Goal: Information Seeking & Learning: Learn about a topic

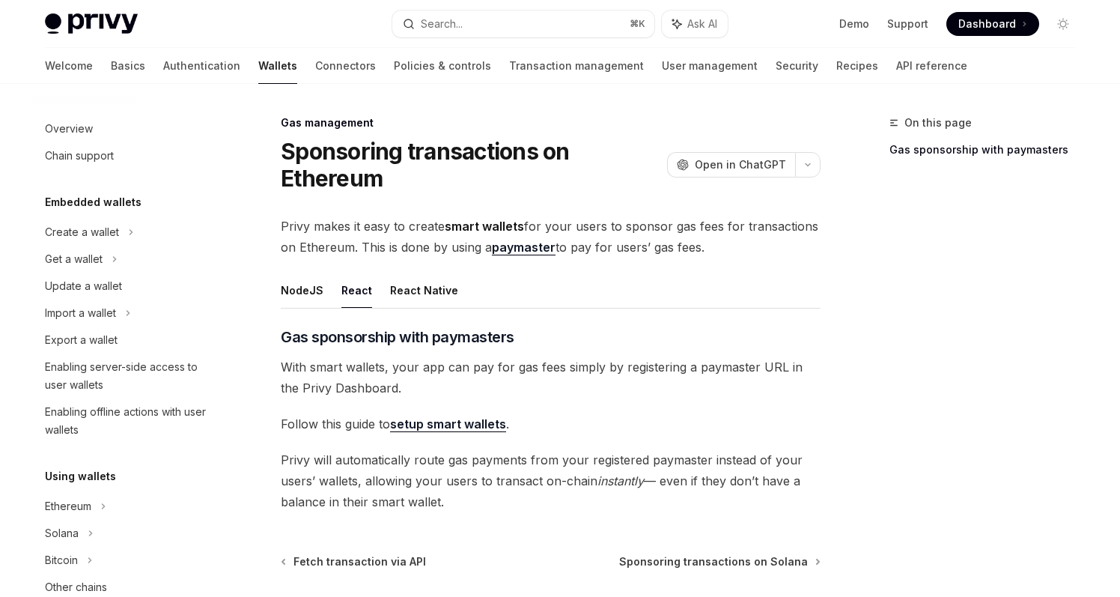
scroll to position [698, 0]
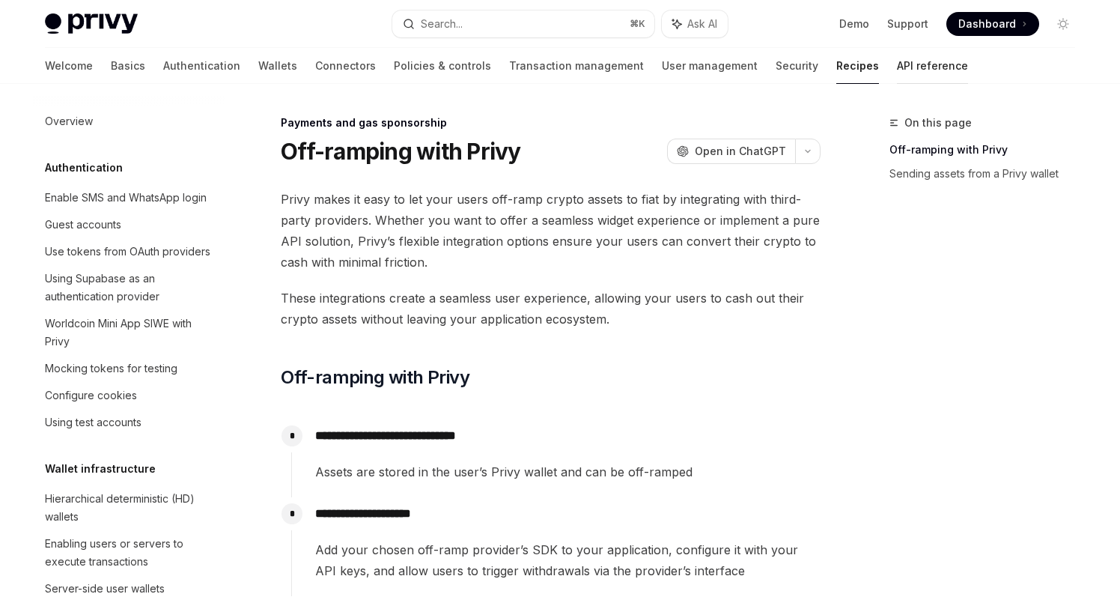
scroll to position [1110, 0]
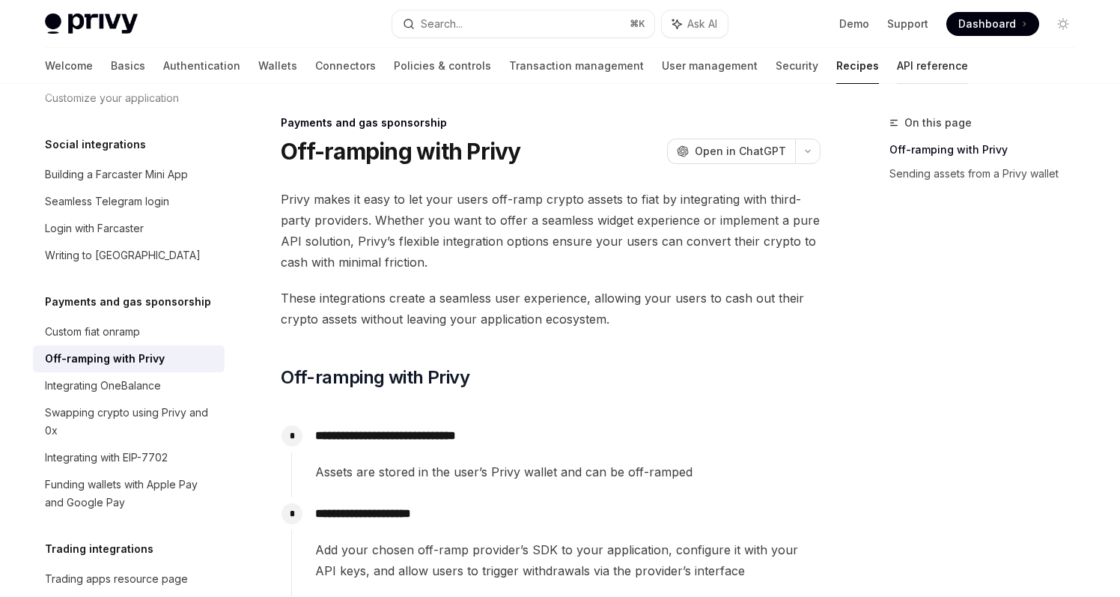
click at [897, 76] on link "API reference" at bounding box center [932, 66] width 71 height 36
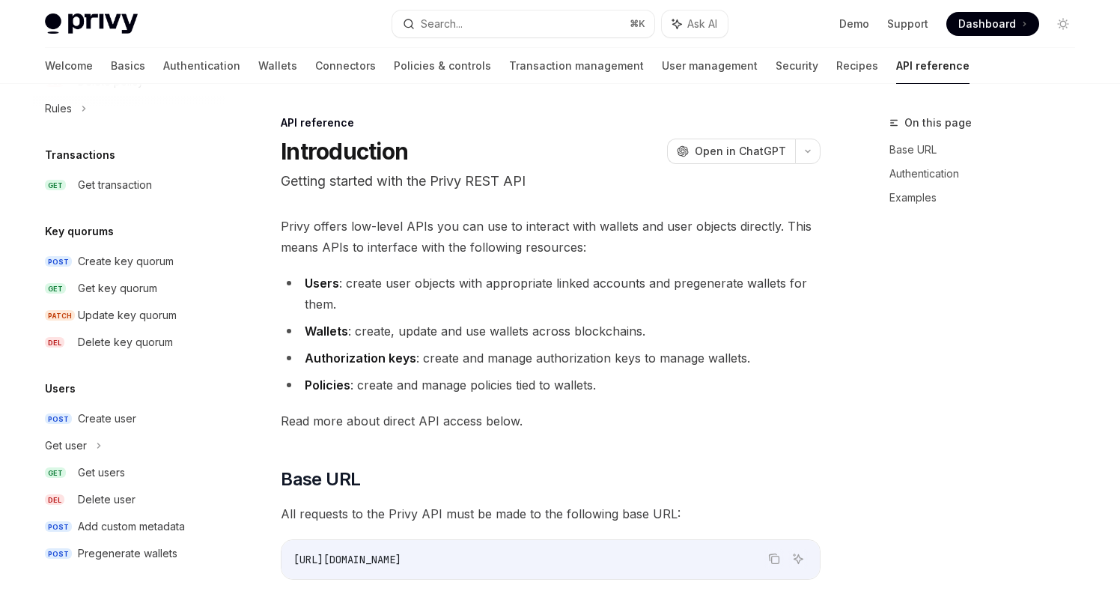
type textarea "*"
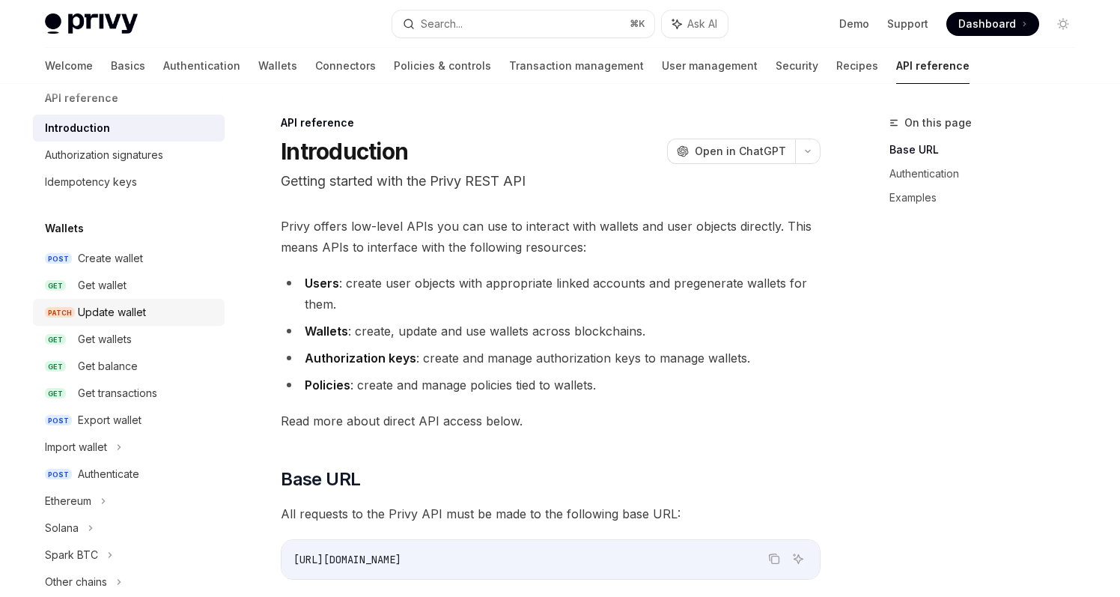
scroll to position [12, 0]
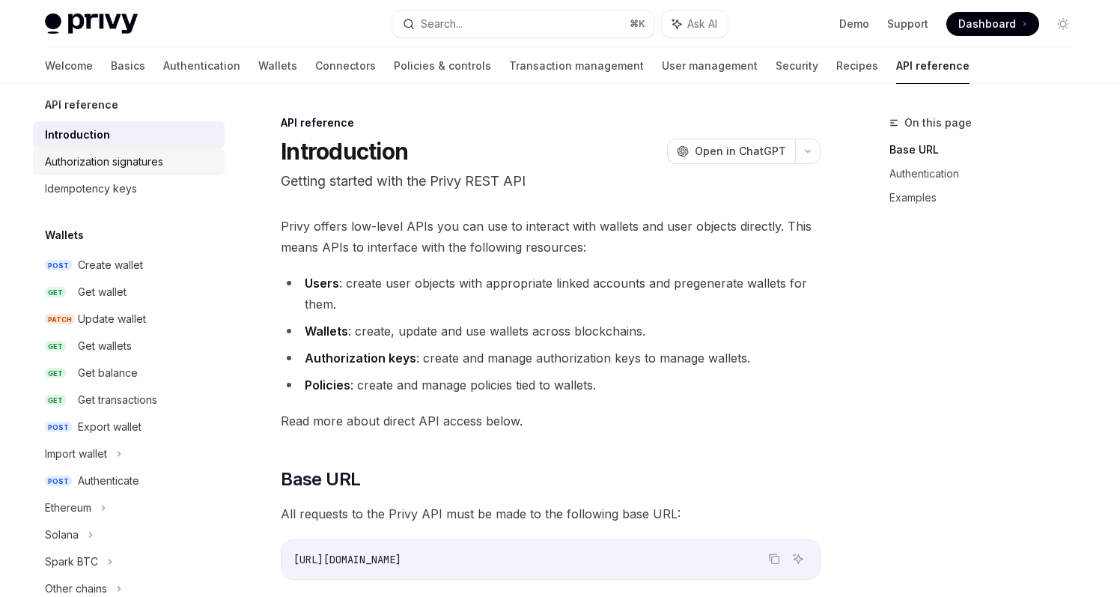
click at [134, 159] on div "Authorization signatures" at bounding box center [104, 162] width 118 height 18
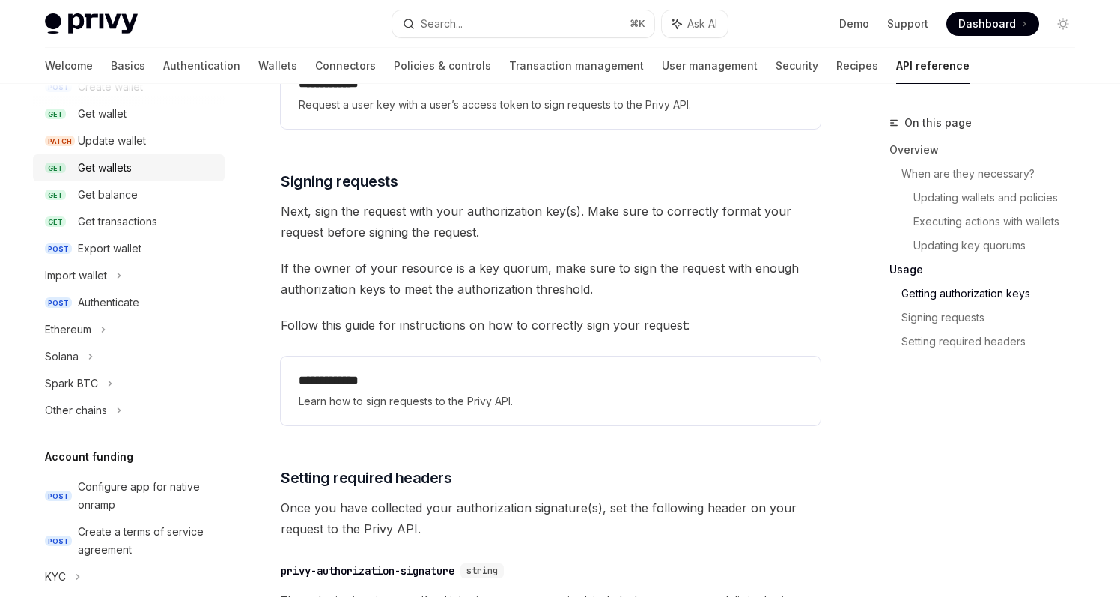
scroll to position [180, 0]
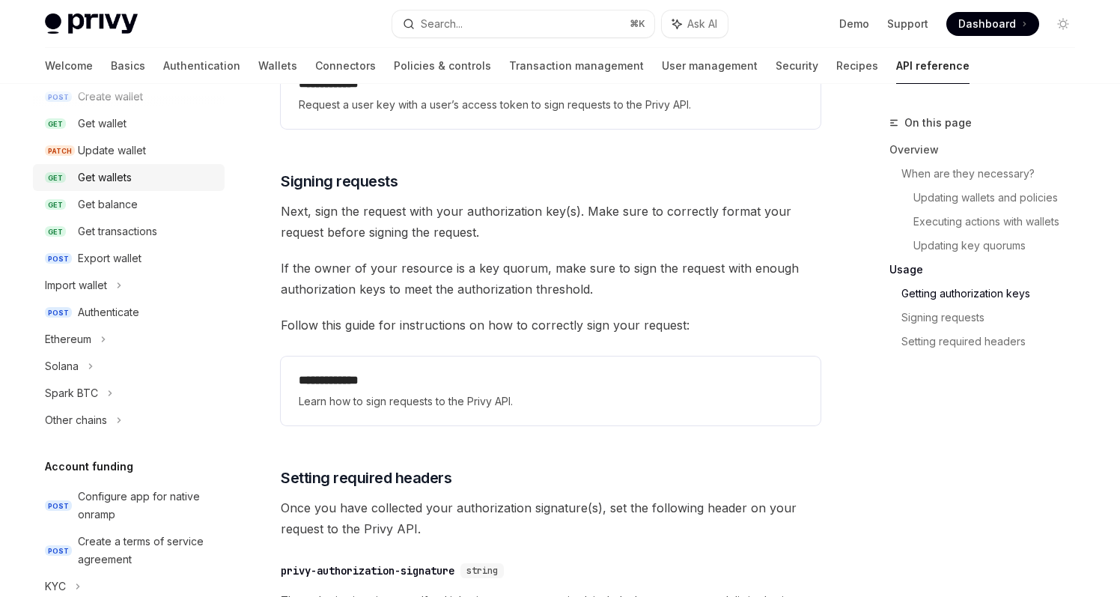
click at [147, 181] on div "Get wallets" at bounding box center [147, 177] width 138 height 18
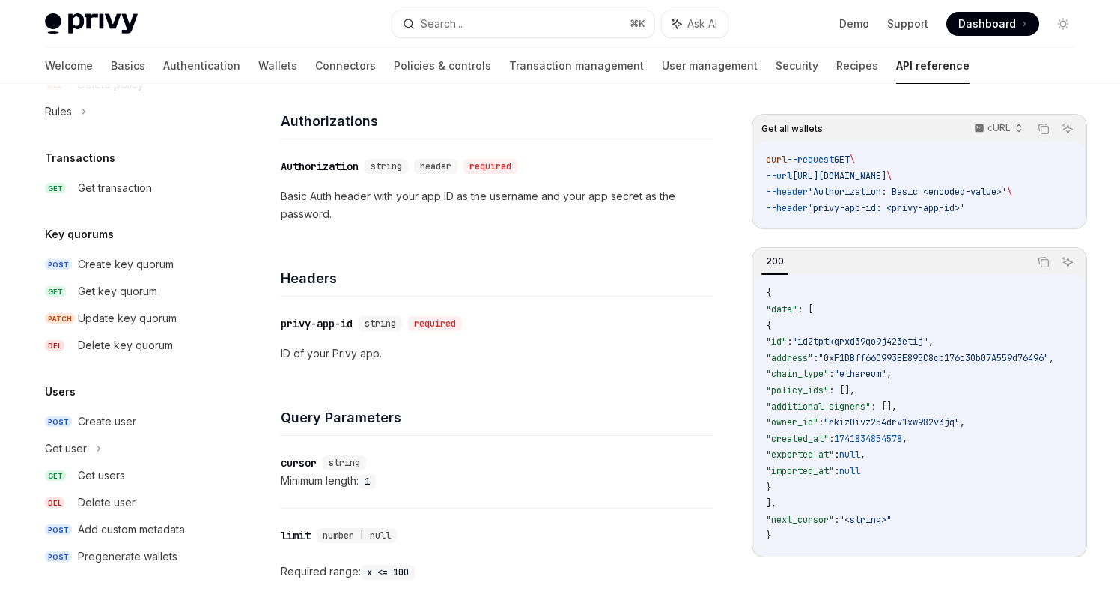
scroll to position [950, 0]
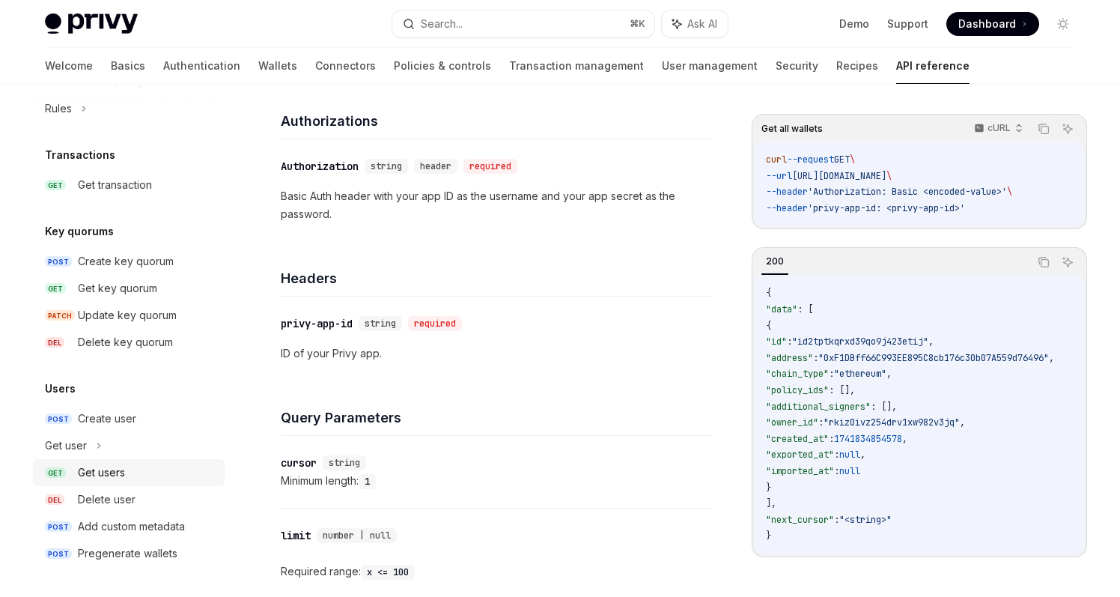
click at [135, 471] on div "Get users" at bounding box center [147, 472] width 138 height 18
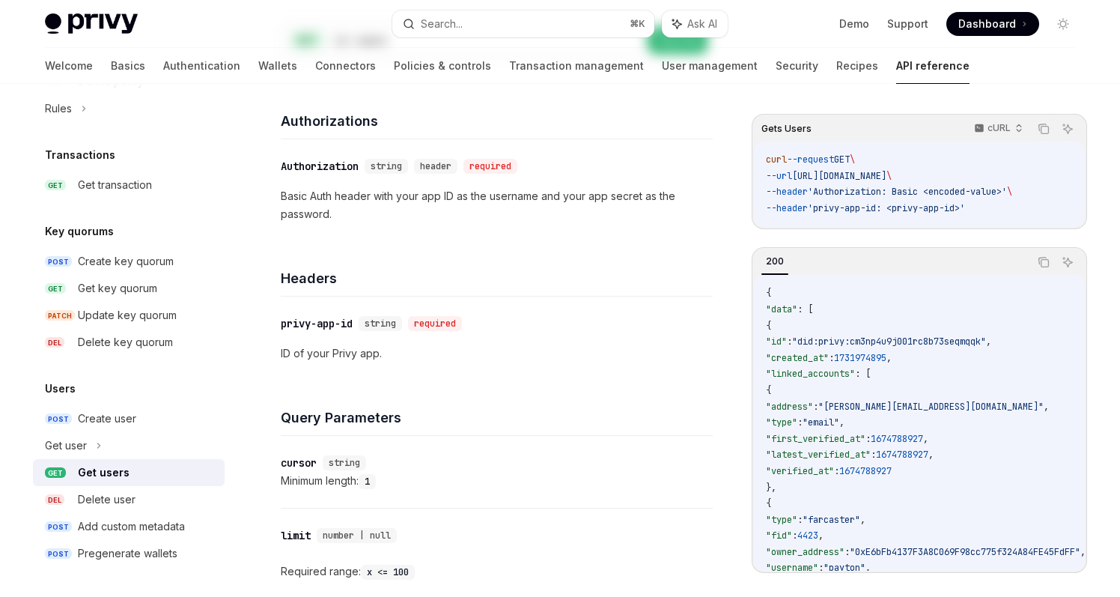
type textarea "*"
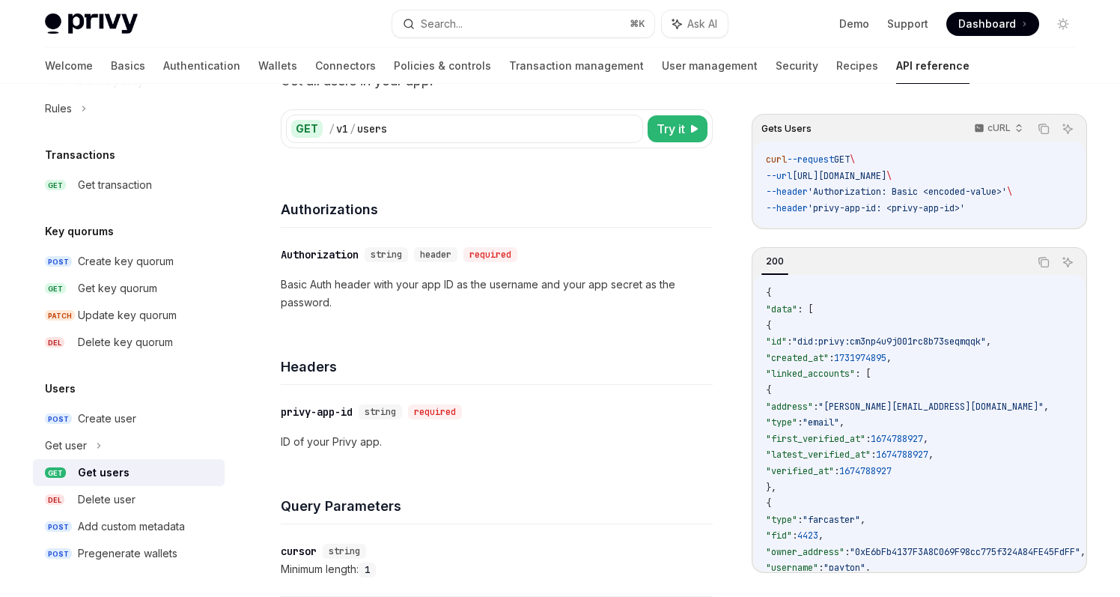
scroll to position [102, 0]
